Goal: Find specific page/section: Find specific page/section

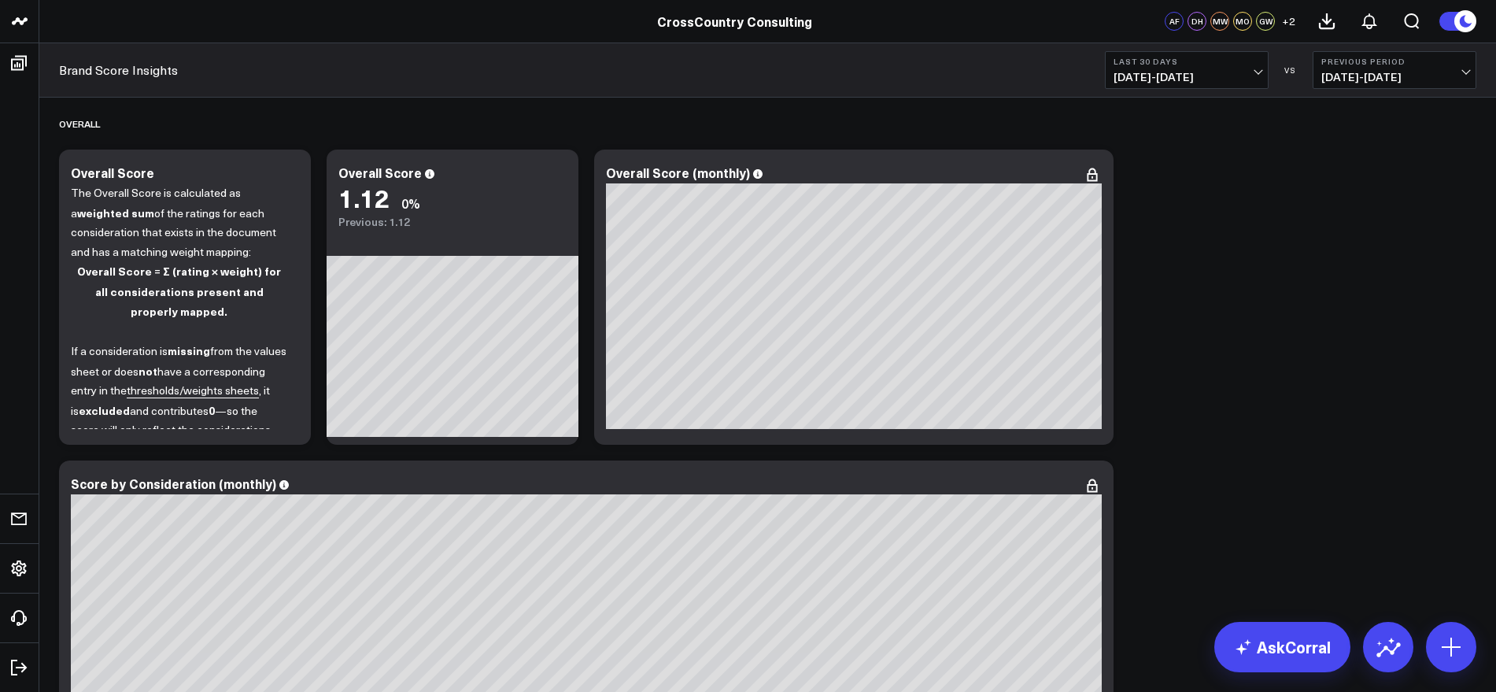
click at [1263, 84] on button "Last 30 Days [DATE] - [DATE]" at bounding box center [1187, 70] width 164 height 38
click at [1151, 463] on link "YTD" at bounding box center [1186, 472] width 162 height 30
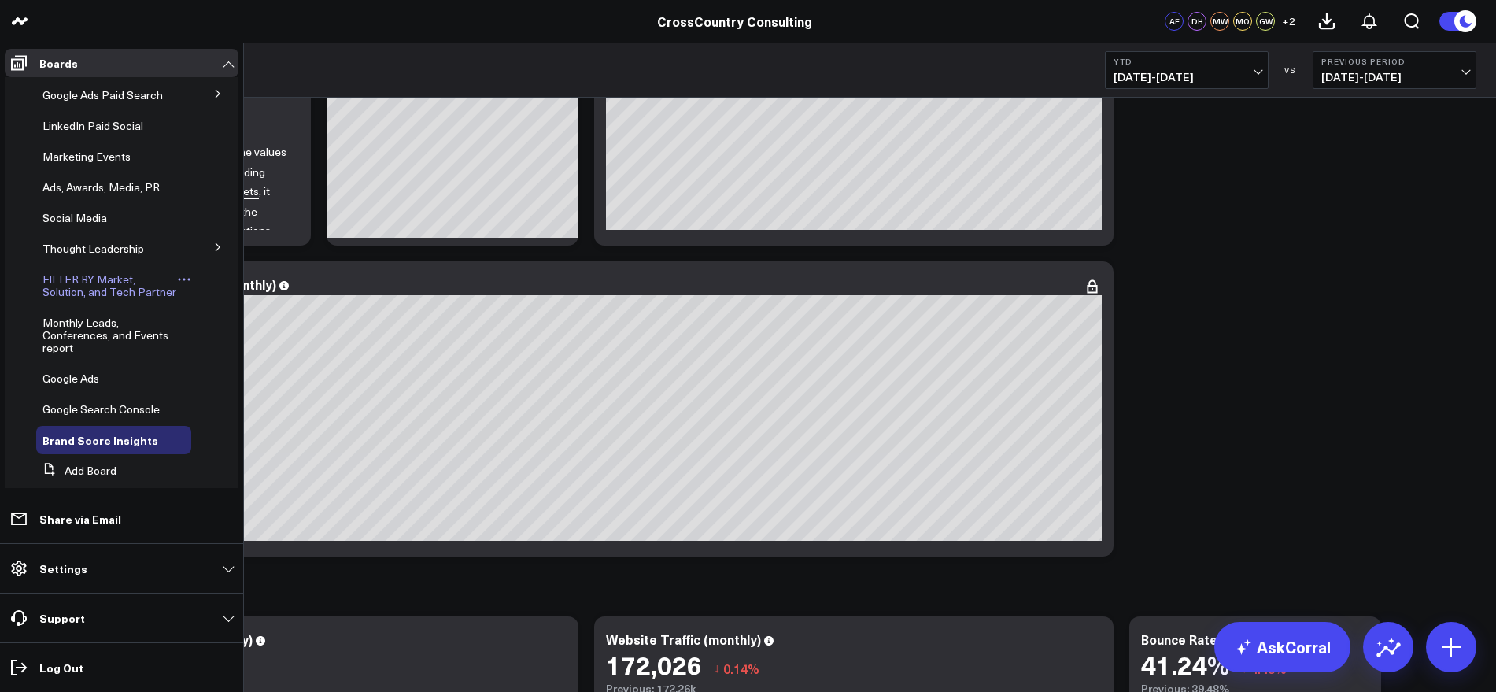
scroll to position [201, 0]
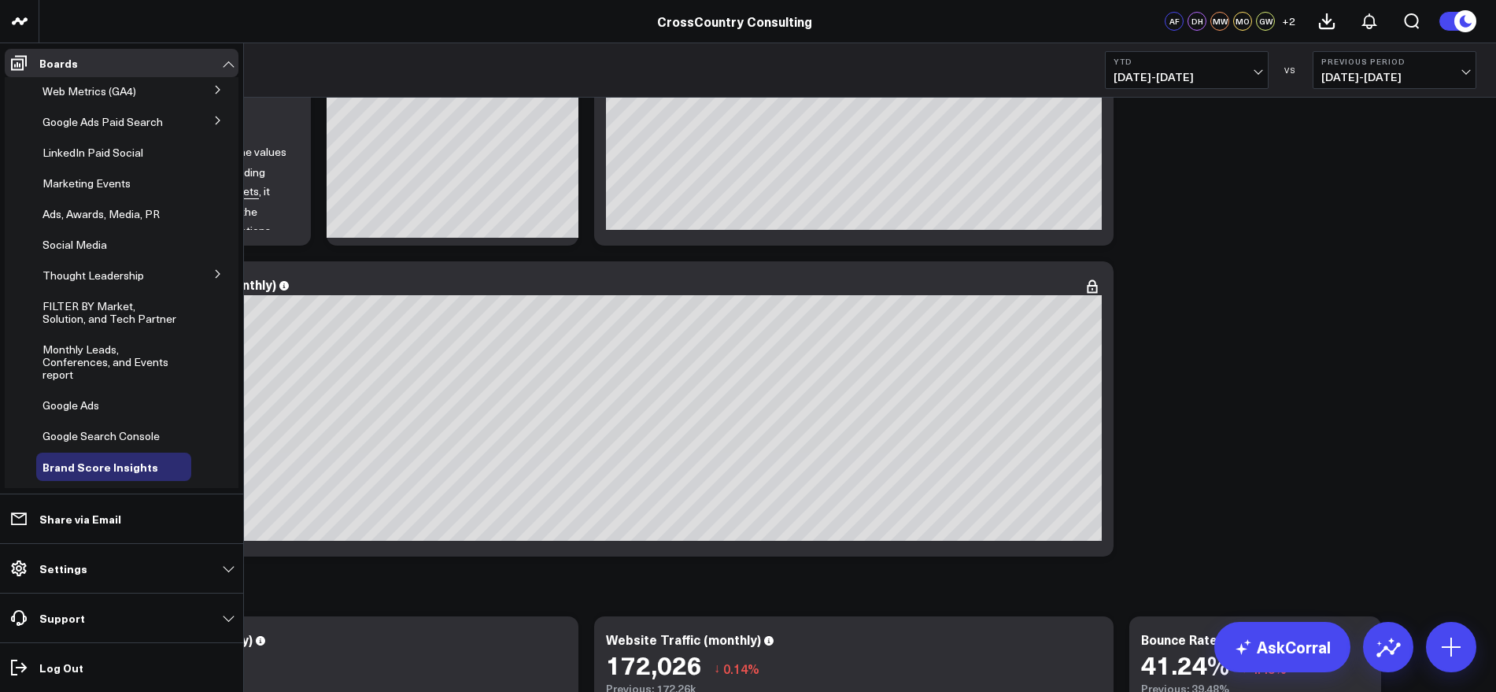
click at [205, 279] on button at bounding box center [217, 273] width 41 height 24
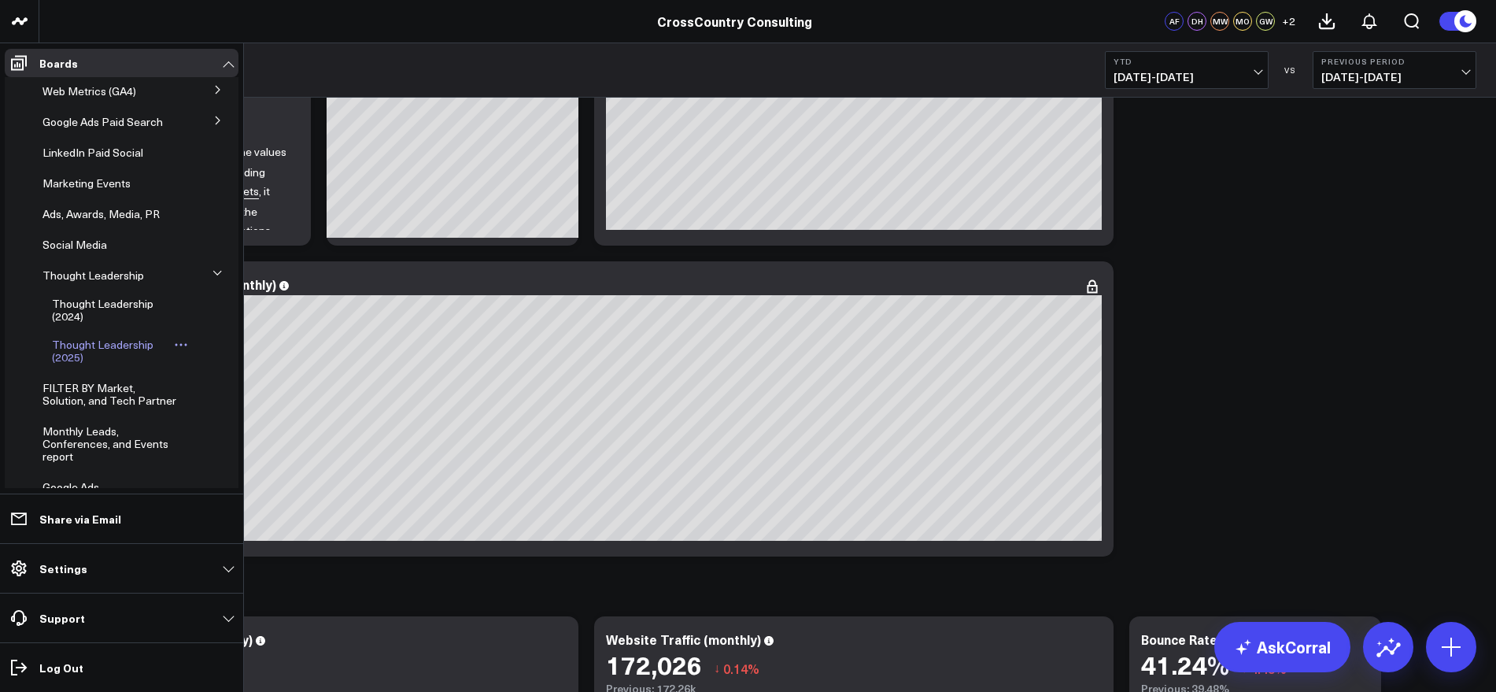
click at [107, 361] on span "Thought Leadership (2025)" at bounding box center [102, 351] width 101 height 28
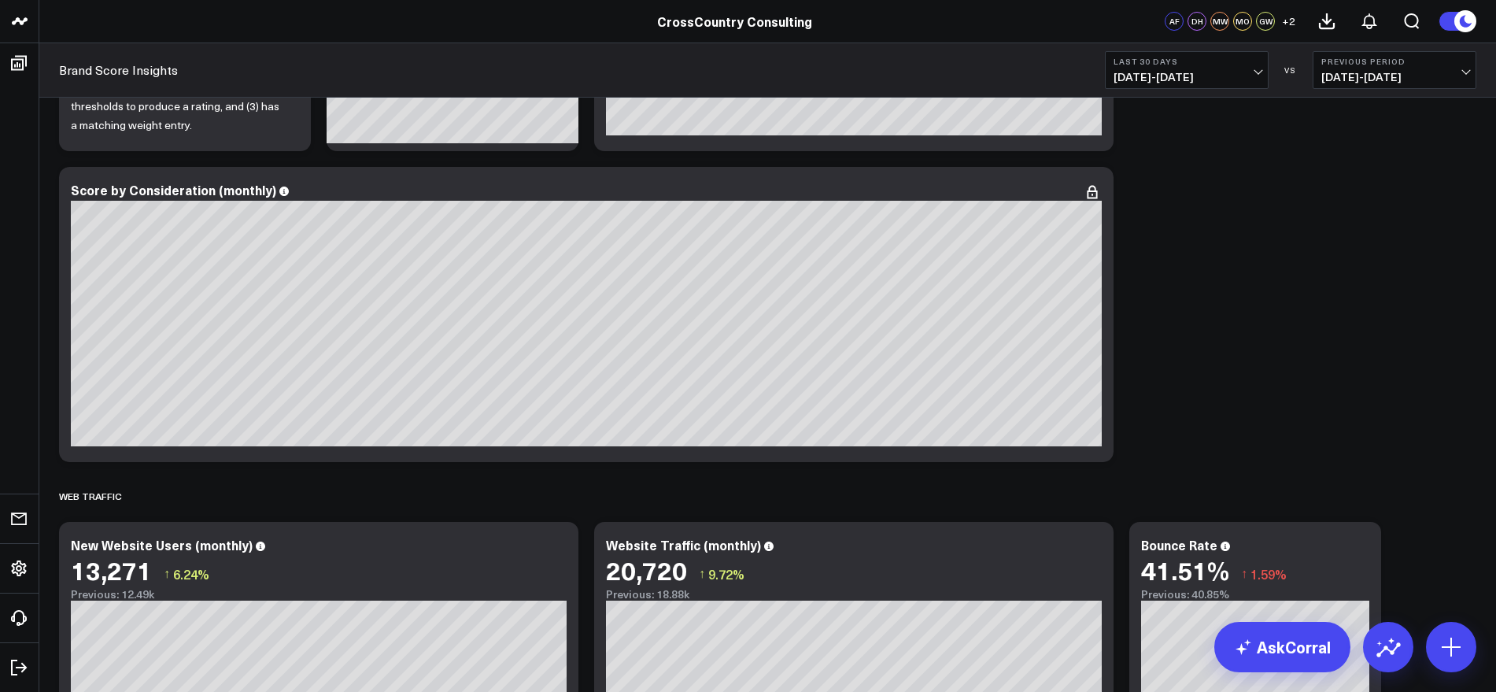
scroll to position [291, 0]
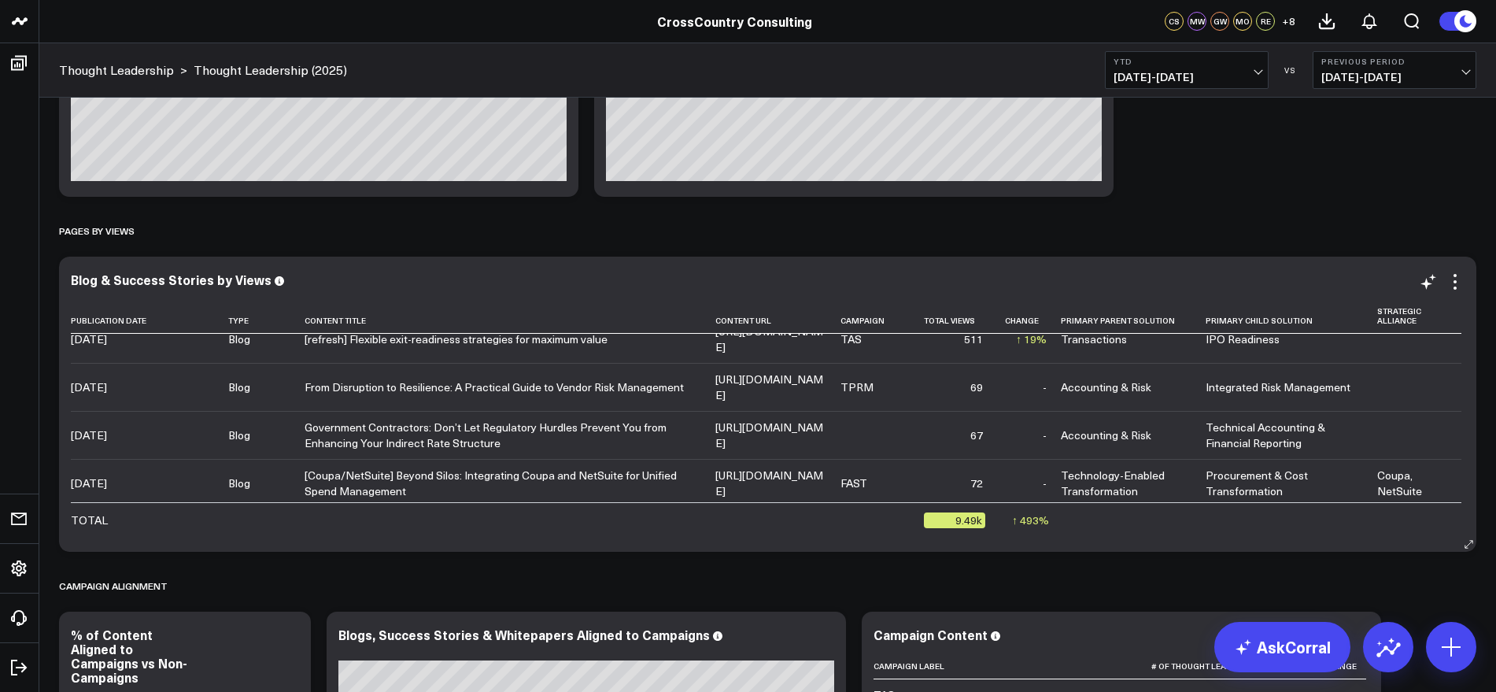
scroll to position [740, 0]
